Goal: Information Seeking & Learning: Learn about a topic

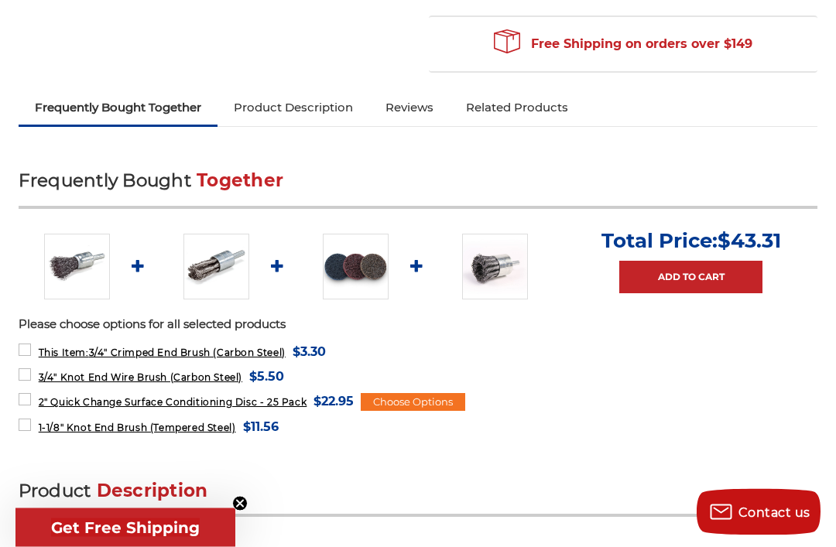
scroll to position [448, 0]
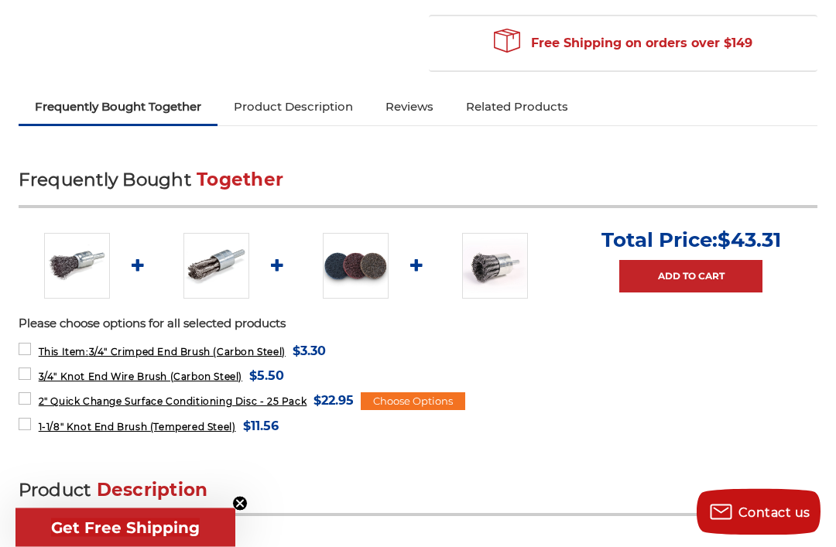
click at [354, 396] on span "$22.95" at bounding box center [334, 401] width 40 height 21
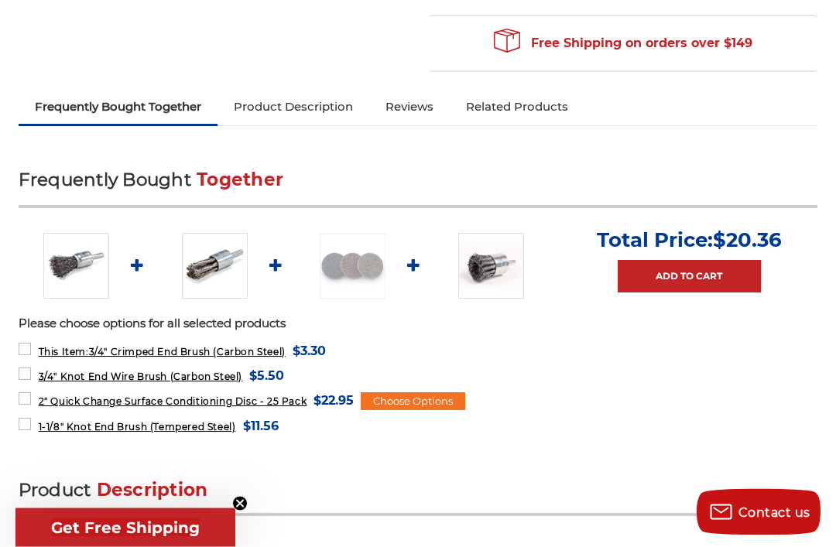
scroll to position [449, 0]
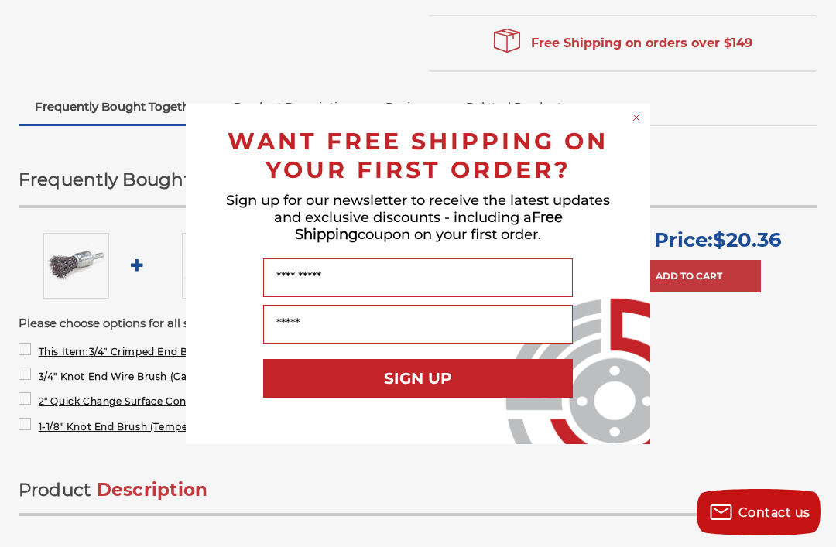
click at [738, 156] on div "Close dialog WANT FREE SHIPPING ON YOUR FIRST ORDER? Sign up for our newsletter…" at bounding box center [418, 273] width 836 height 547
click at [639, 125] on circle "Close dialog" at bounding box center [636, 117] width 15 height 15
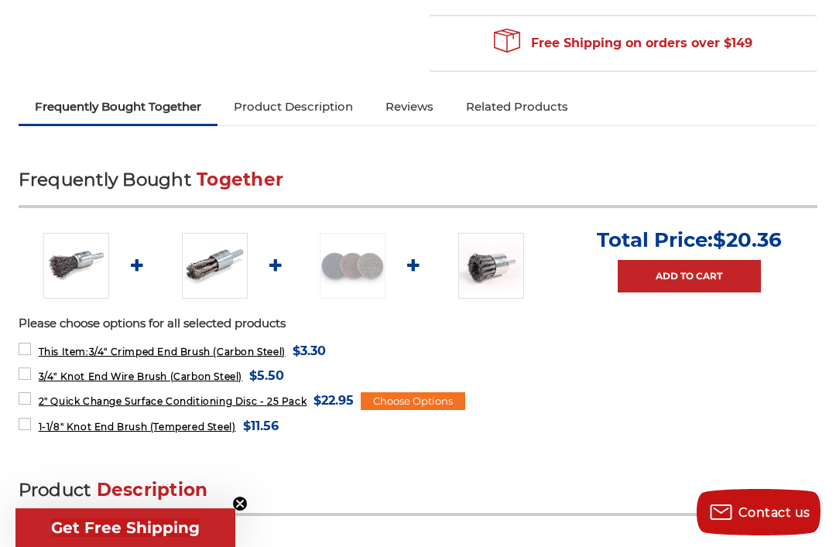
click at [388, 432] on form "1-1/8" Knot End Brush (Tempered Steel) MSRP: Was: Now: $11.56 (You save )" at bounding box center [419, 425] width 800 height 19
click at [289, 400] on span "2" Quick Change Surface Conditioning Disc - 25 Pack" at bounding box center [173, 402] width 269 height 12
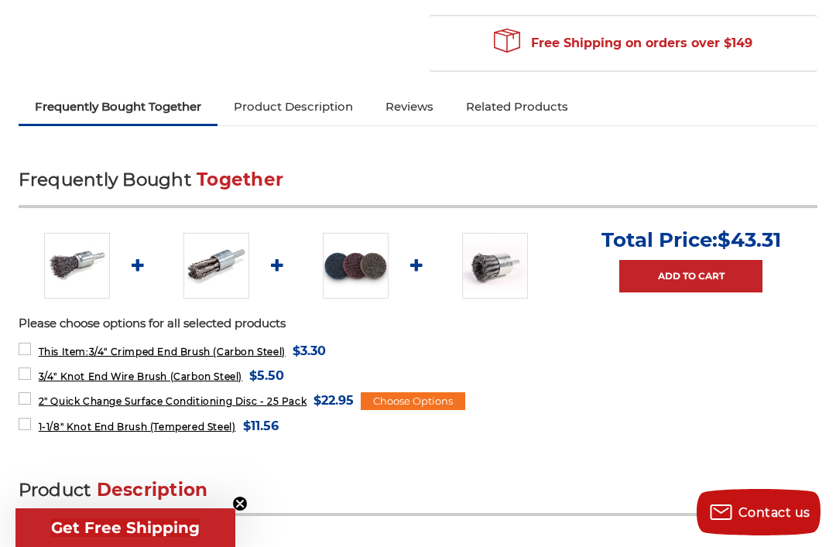
click at [361, 276] on img at bounding box center [356, 266] width 66 height 66
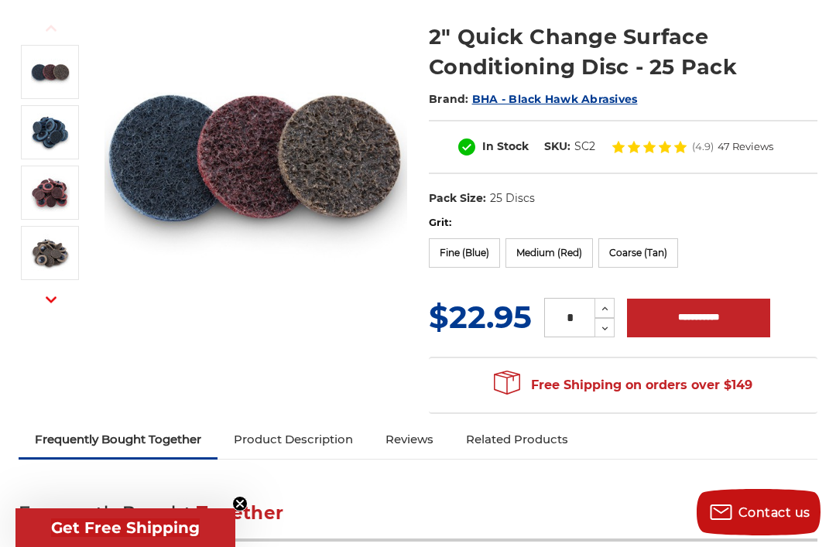
scroll to position [202, 0]
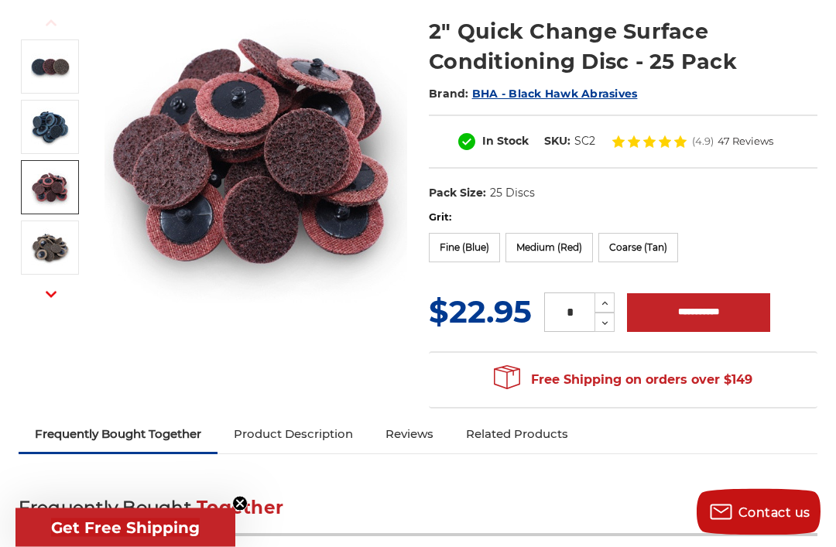
click at [60, 187] on img at bounding box center [50, 188] width 39 height 39
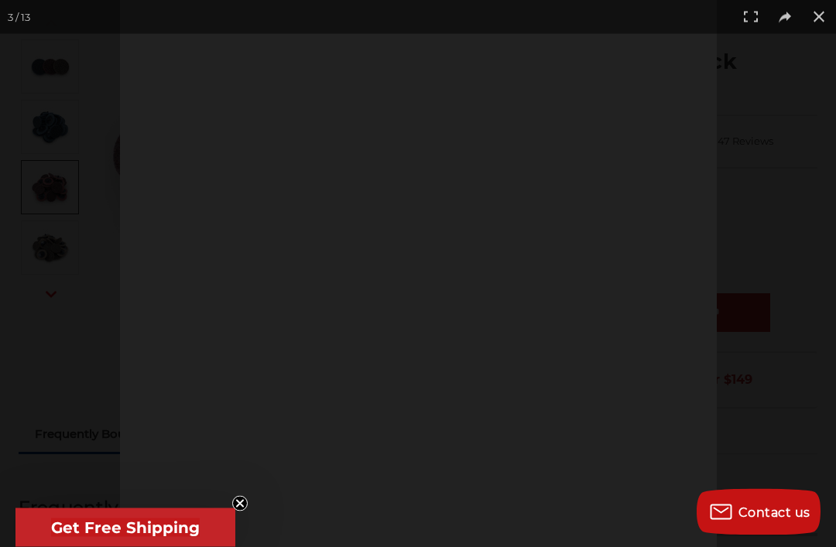
scroll to position [203, 0]
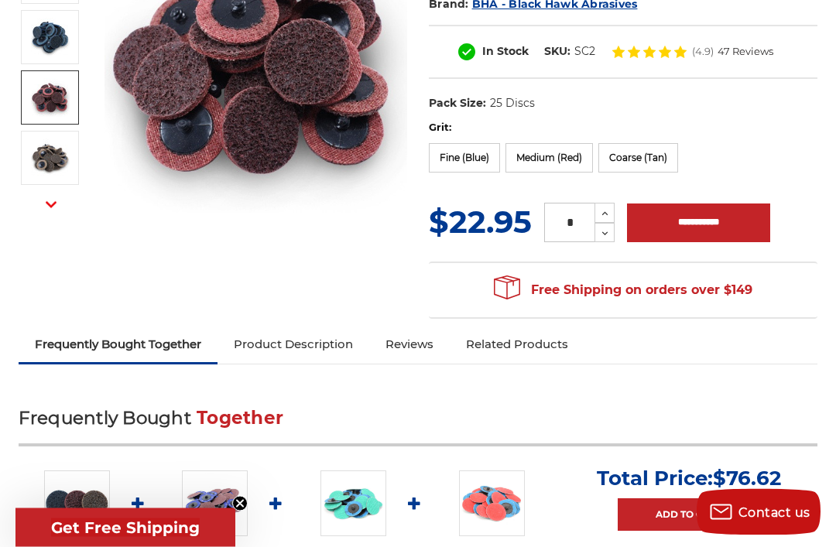
scroll to position [205, 0]
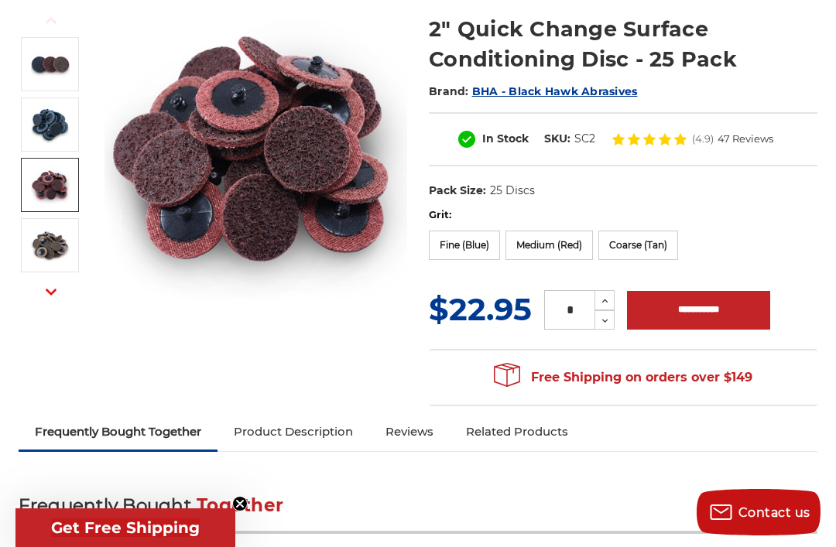
click at [695, 138] on span "(4.9)" at bounding box center [703, 139] width 22 height 10
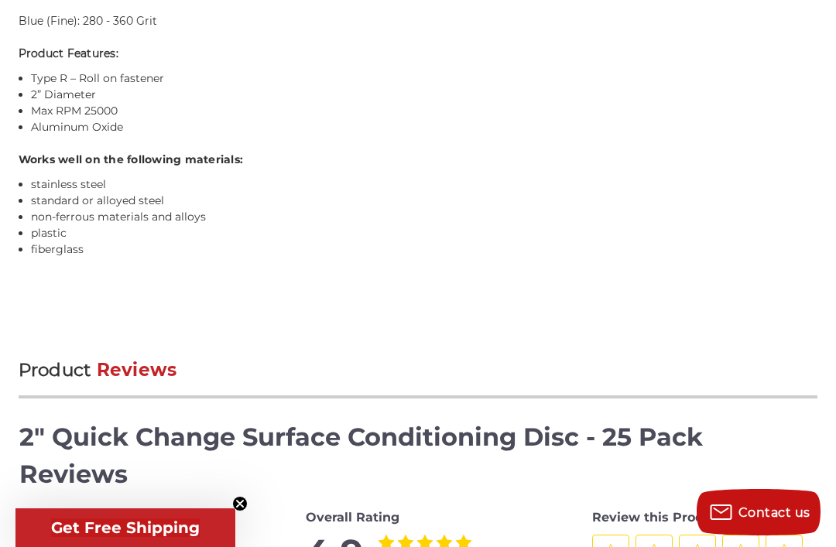
scroll to position [1421, 0]
